Goal: Communication & Community: Answer question/provide support

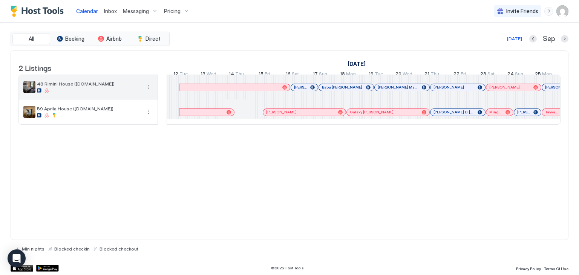
scroll to position [0, 626]
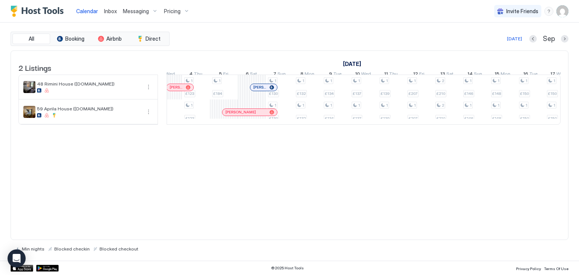
click at [112, 11] on span "Inbox" at bounding box center [110, 11] width 13 height 6
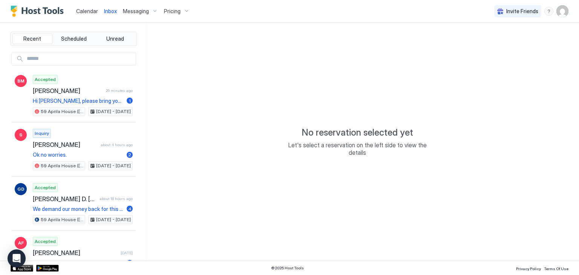
type textarea "*"
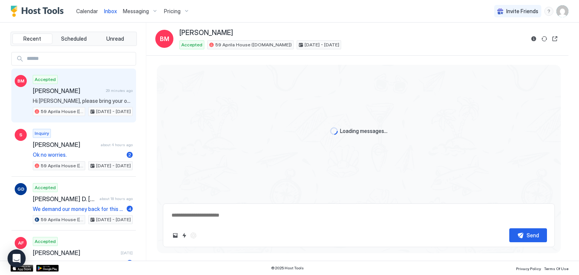
scroll to position [430, 0]
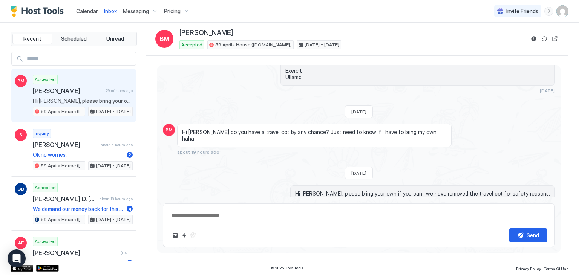
click at [65, 101] on span "Hi [PERSON_NAME], please bring your own if you can- we have removed the travel …" at bounding box center [83, 101] width 100 height 7
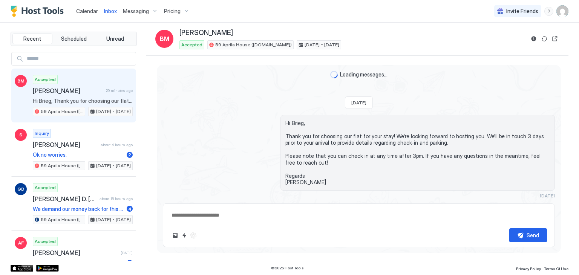
scroll to position [430, 0]
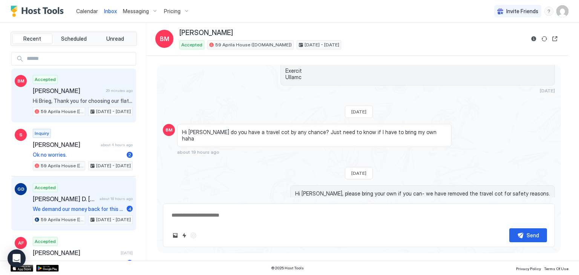
drag, startPoint x: 82, startPoint y: 194, endPoint x: 86, endPoint y: 193, distance: 4.6
click at [82, 195] on span "[PERSON_NAME] D. [PERSON_NAME]" at bounding box center [65, 199] width 64 height 8
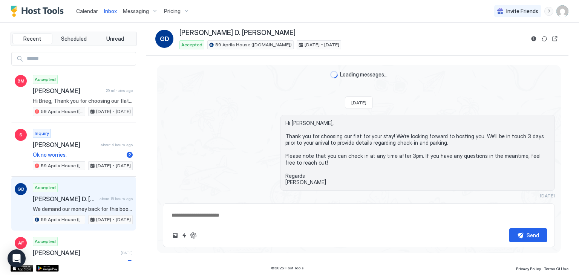
scroll to position [829, 0]
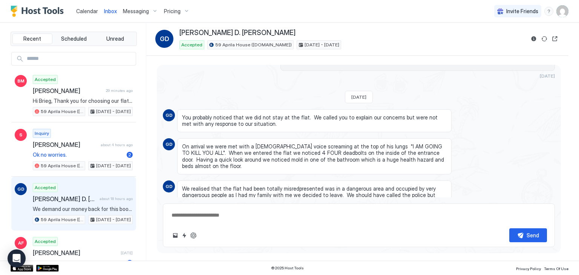
type textarea "*"
